Goal: Task Accomplishment & Management: Manage account settings

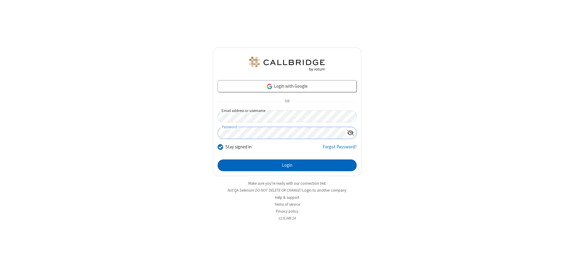
click at [287, 165] on button "Login" at bounding box center [286, 165] width 139 height 12
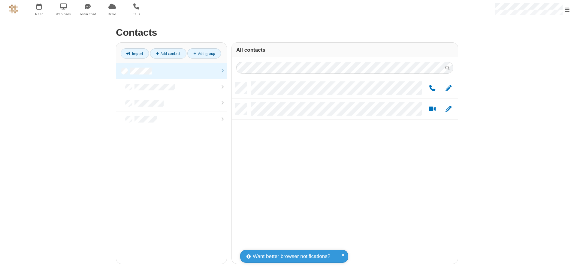
scroll to position [181, 221]
click at [171, 71] on link at bounding box center [171, 71] width 110 height 16
click at [448, 88] on span "Edit" at bounding box center [448, 88] width 6 height 7
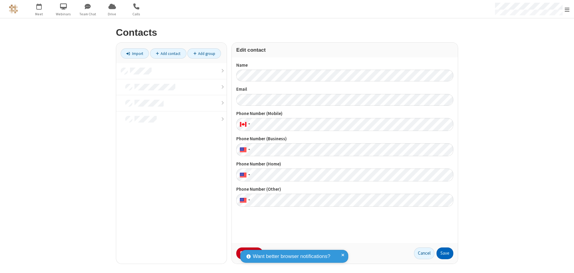
click at [445, 253] on button "Save" at bounding box center [444, 253] width 17 height 12
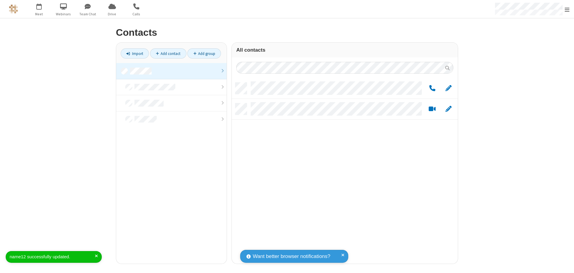
scroll to position [181, 221]
